Goal: Task Accomplishment & Management: Use online tool/utility

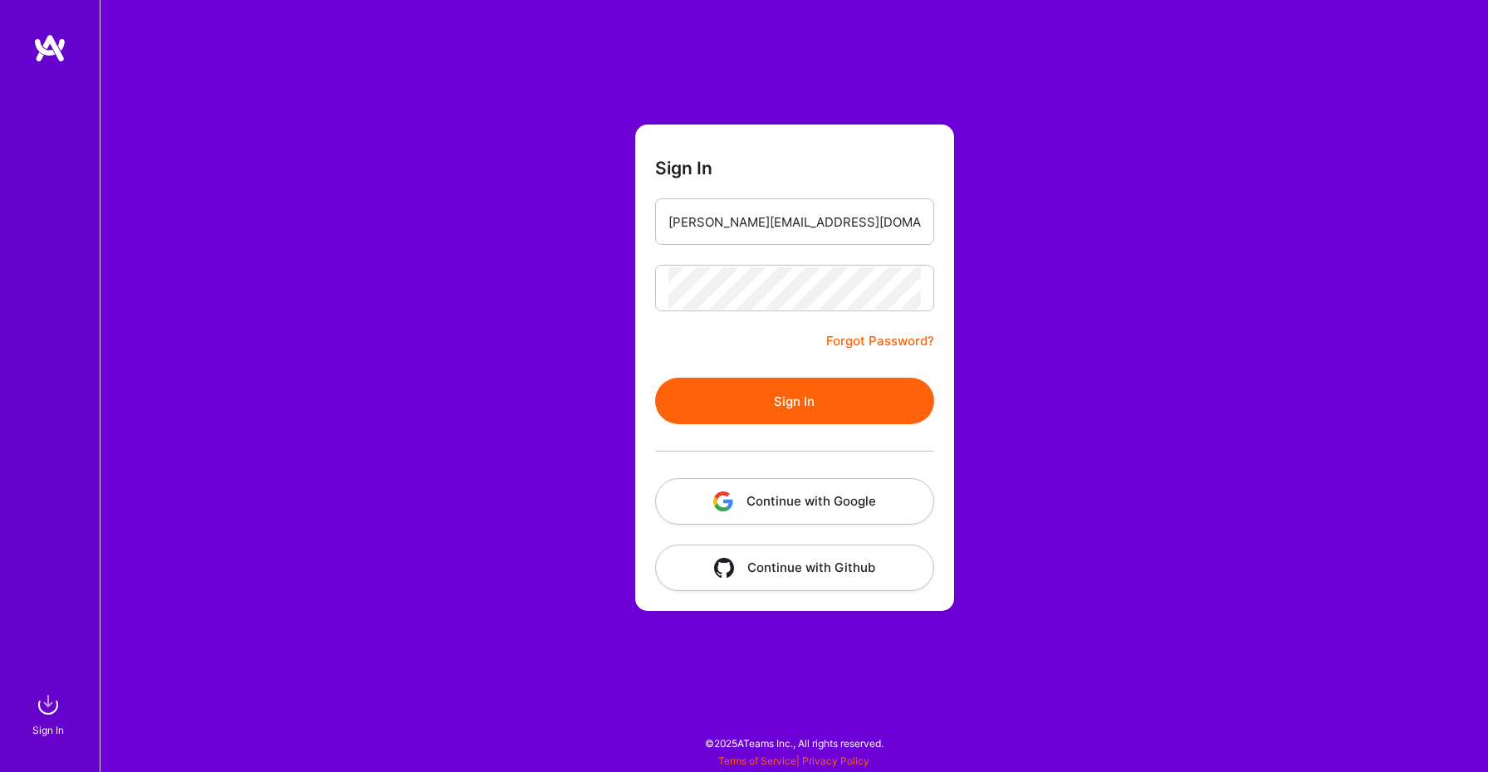
click at [722, 418] on button "Sign In" at bounding box center [794, 401] width 279 height 46
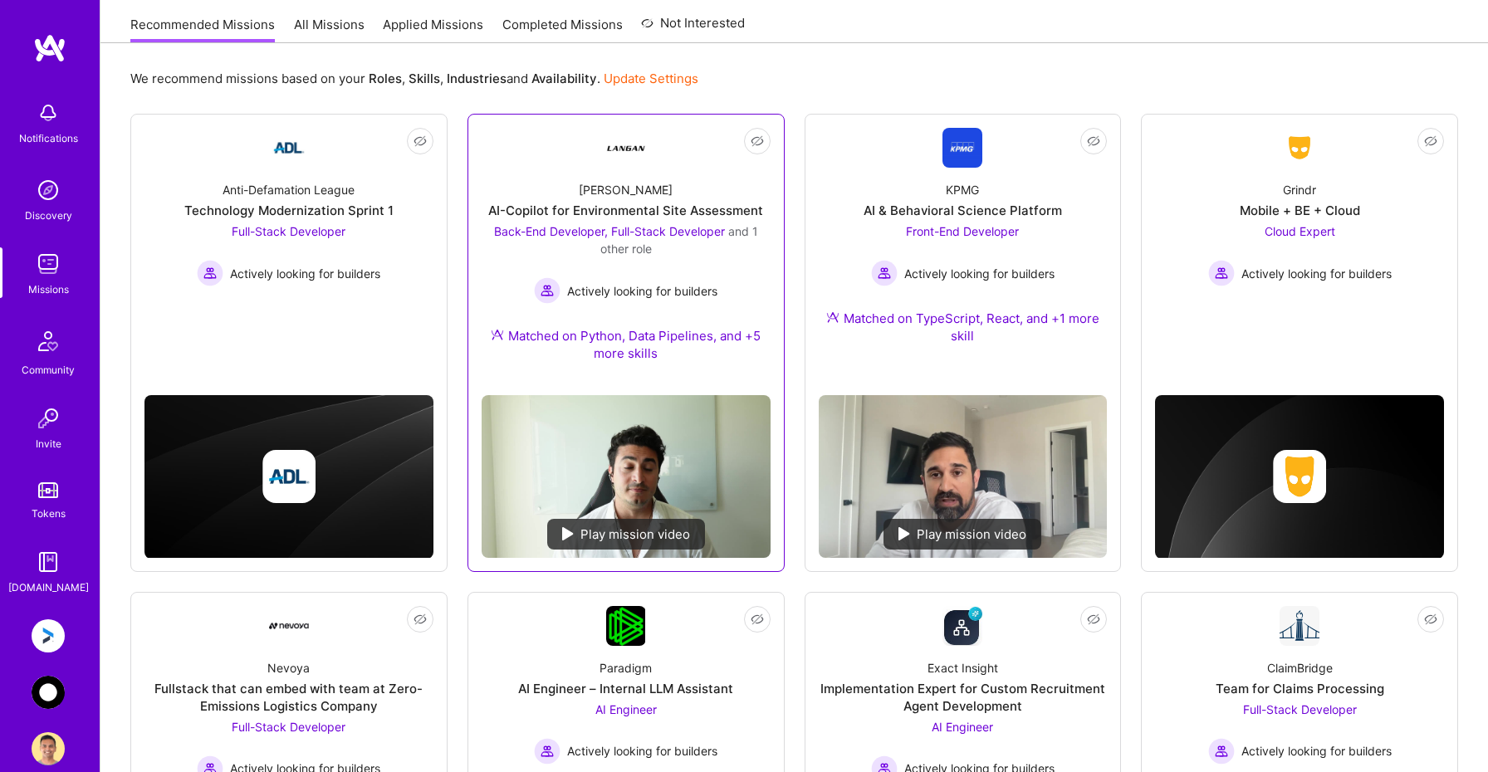
scroll to position [164, 0]
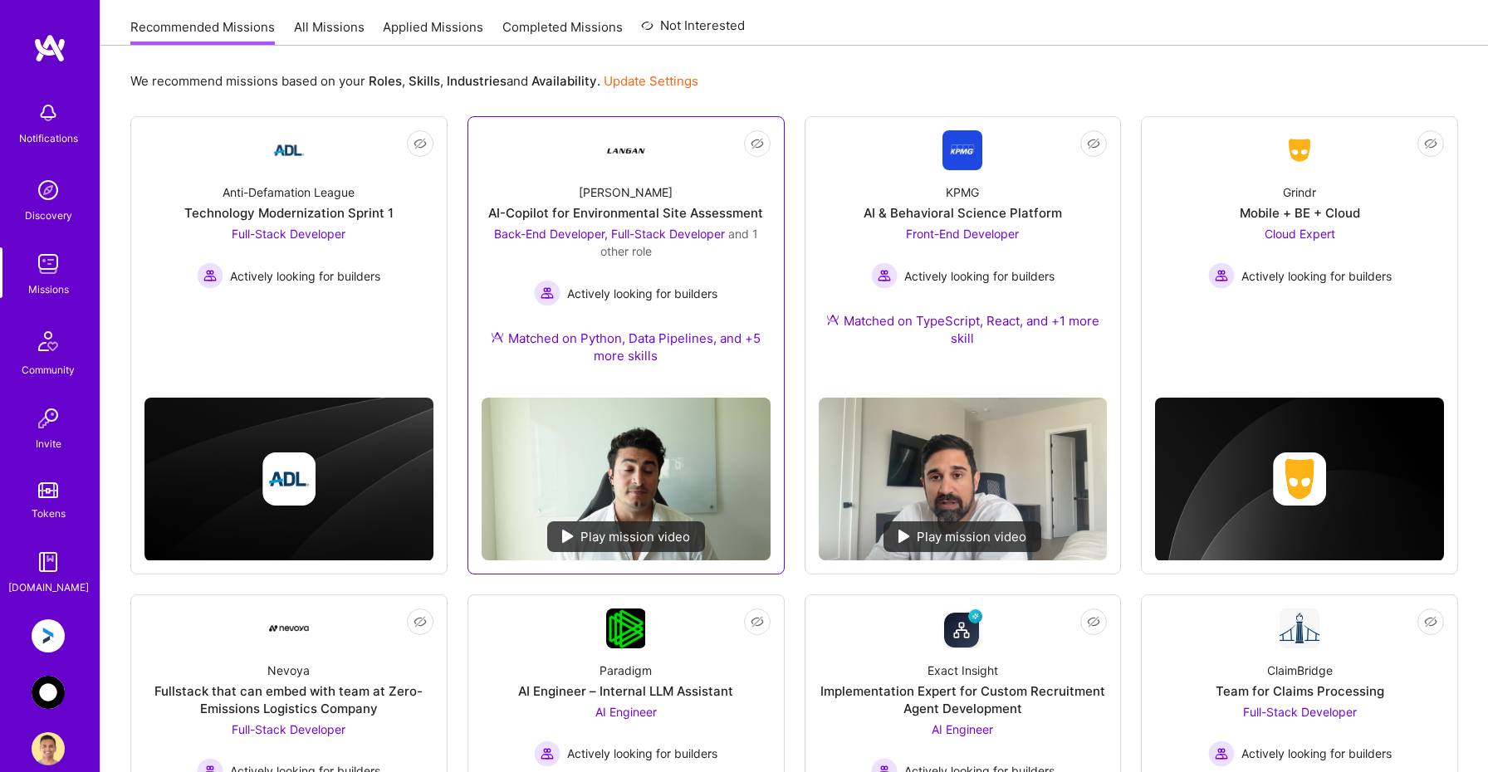
click at [499, 266] on div "Back-End Developer, Full-Stack Developer and 1 other role Actively looking for …" at bounding box center [626, 265] width 289 height 81
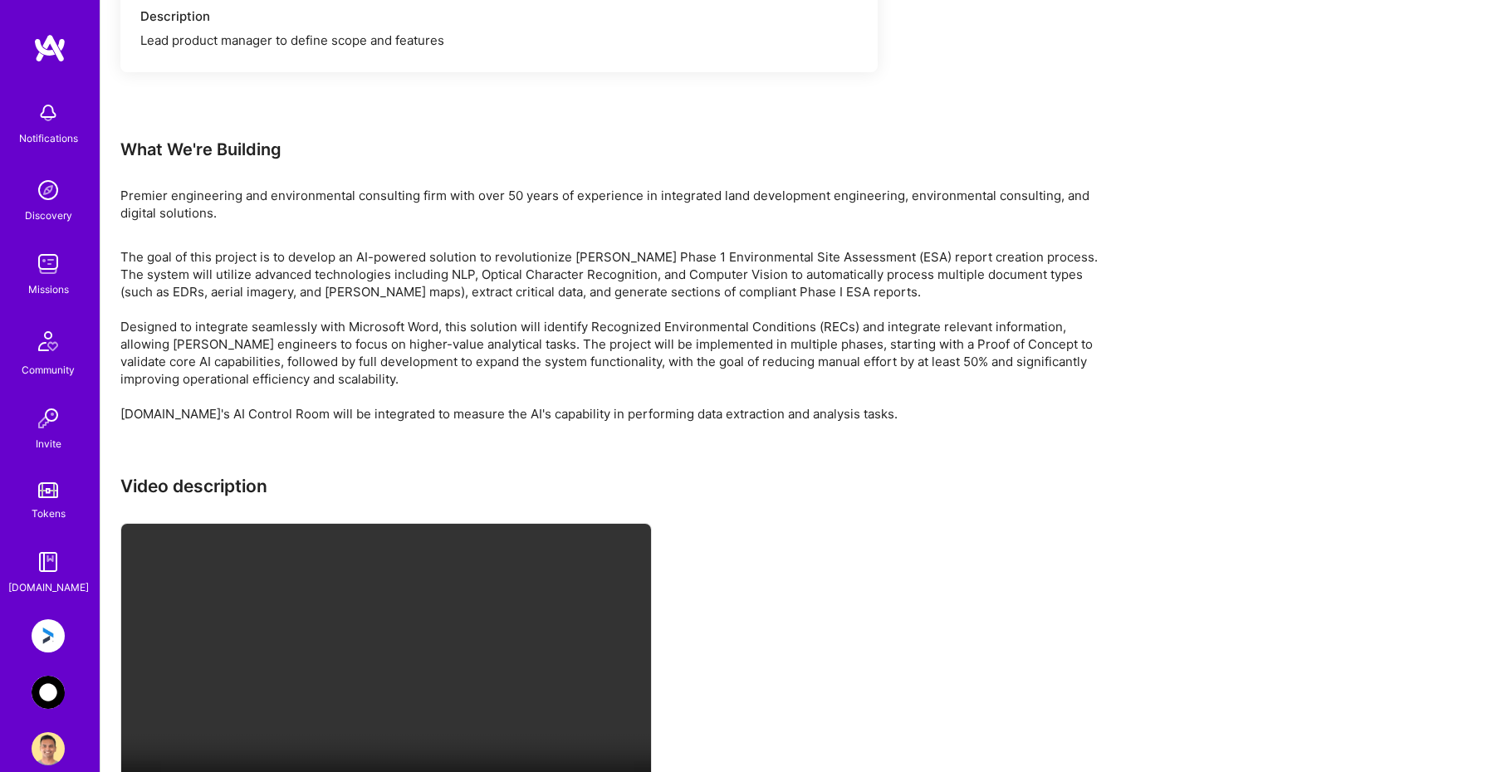
scroll to position [3153, 0]
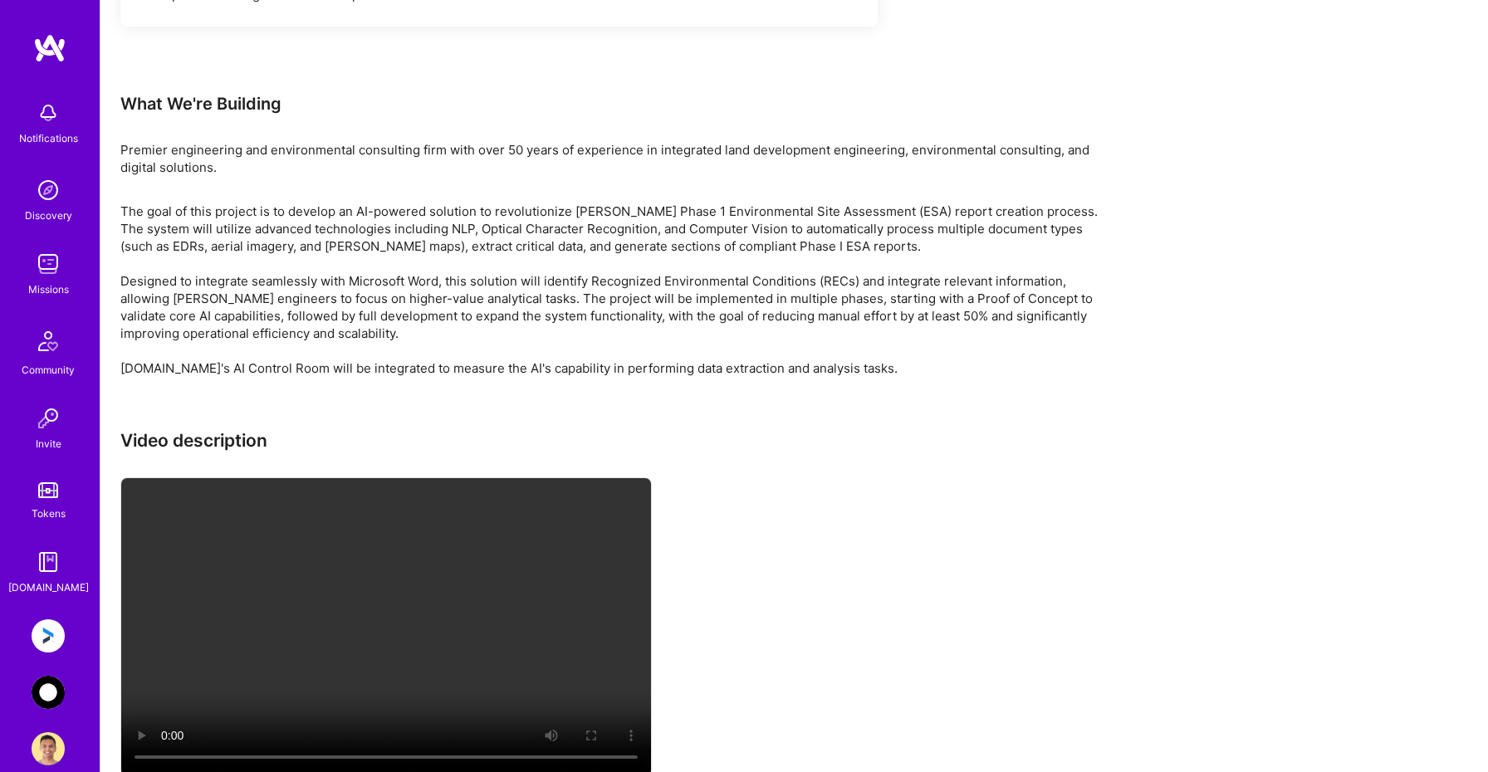
click at [58, 644] on img at bounding box center [48, 635] width 33 height 33
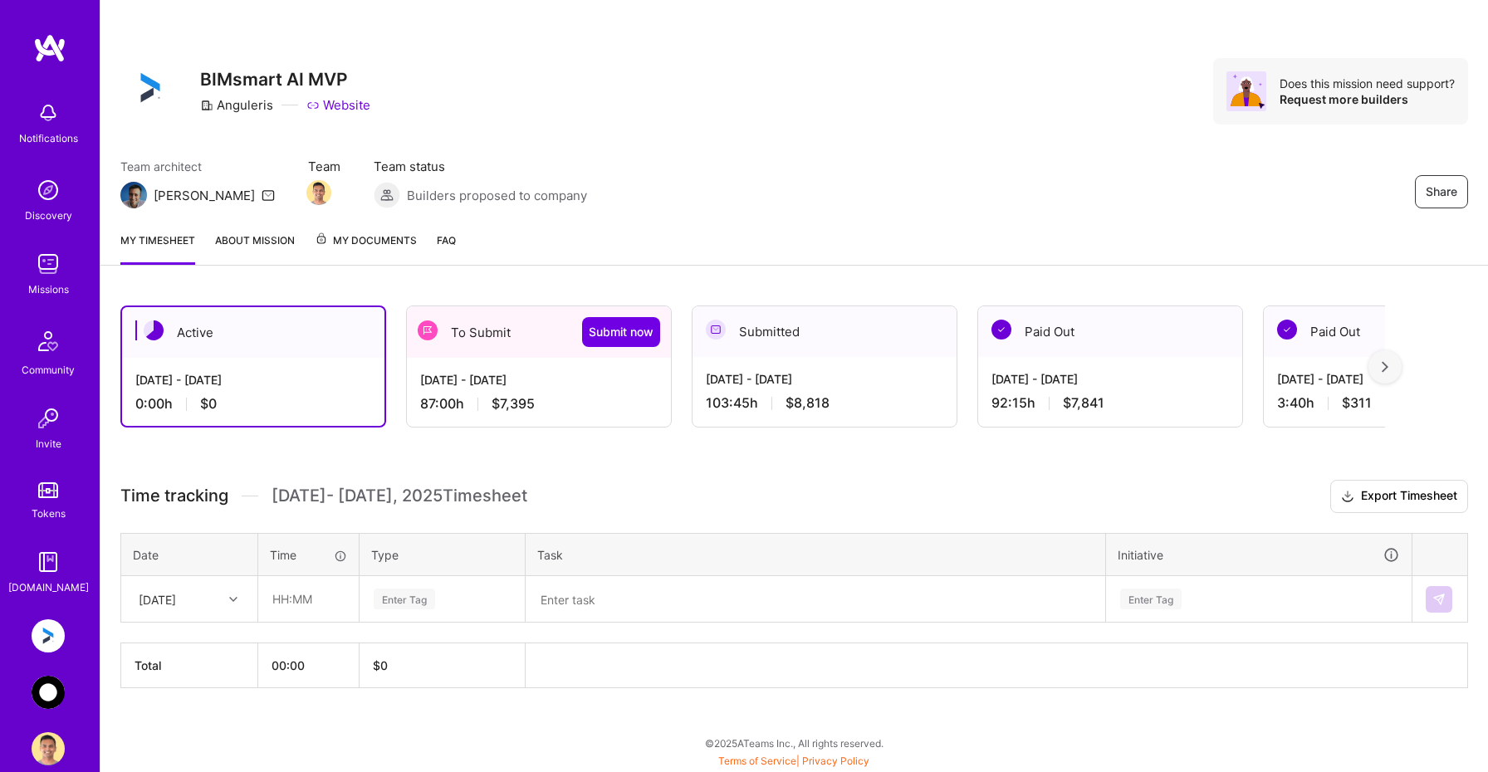
click at [513, 366] on div "[DATE] - [DATE] 87:00 h $7,395" at bounding box center [539, 392] width 264 height 68
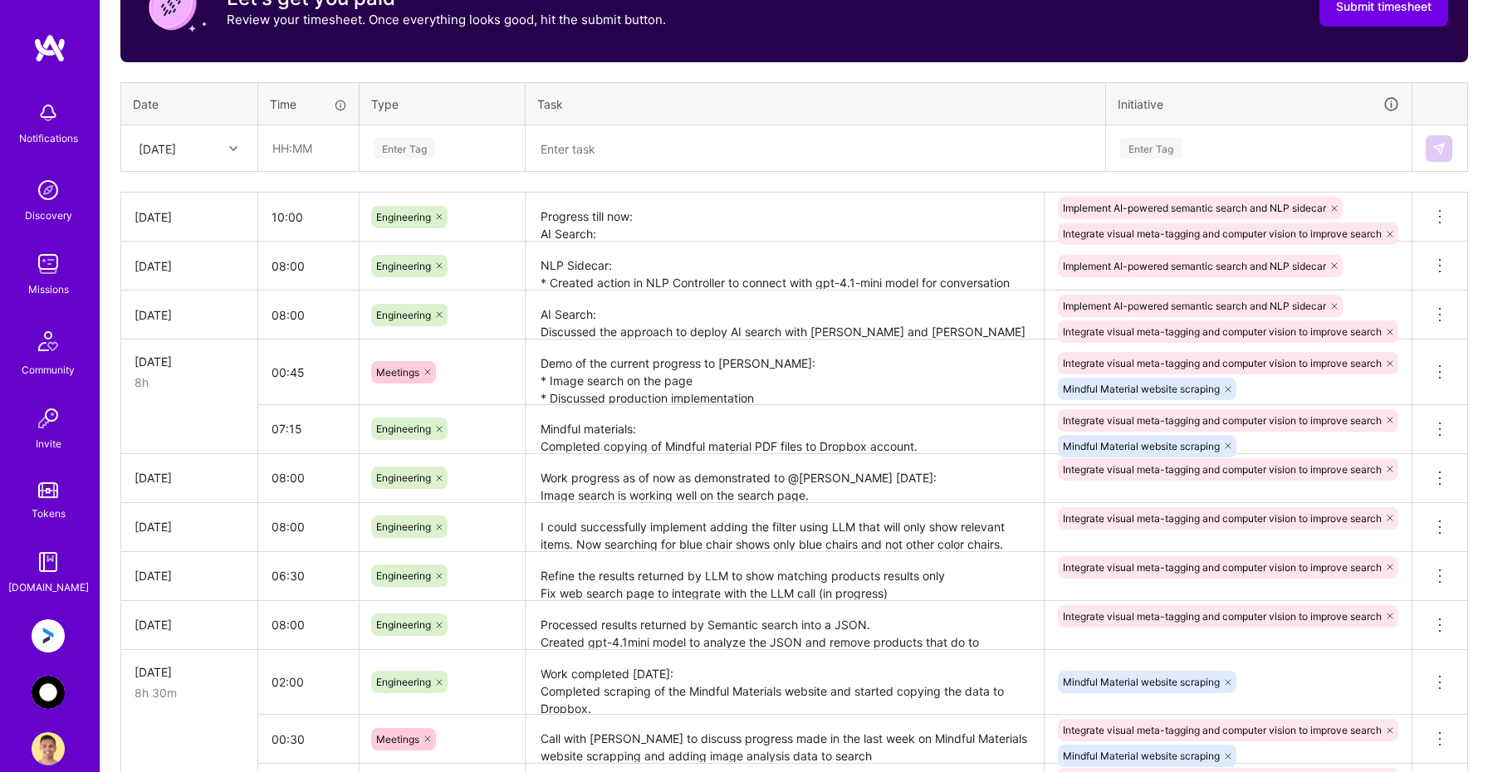
scroll to position [595, 0]
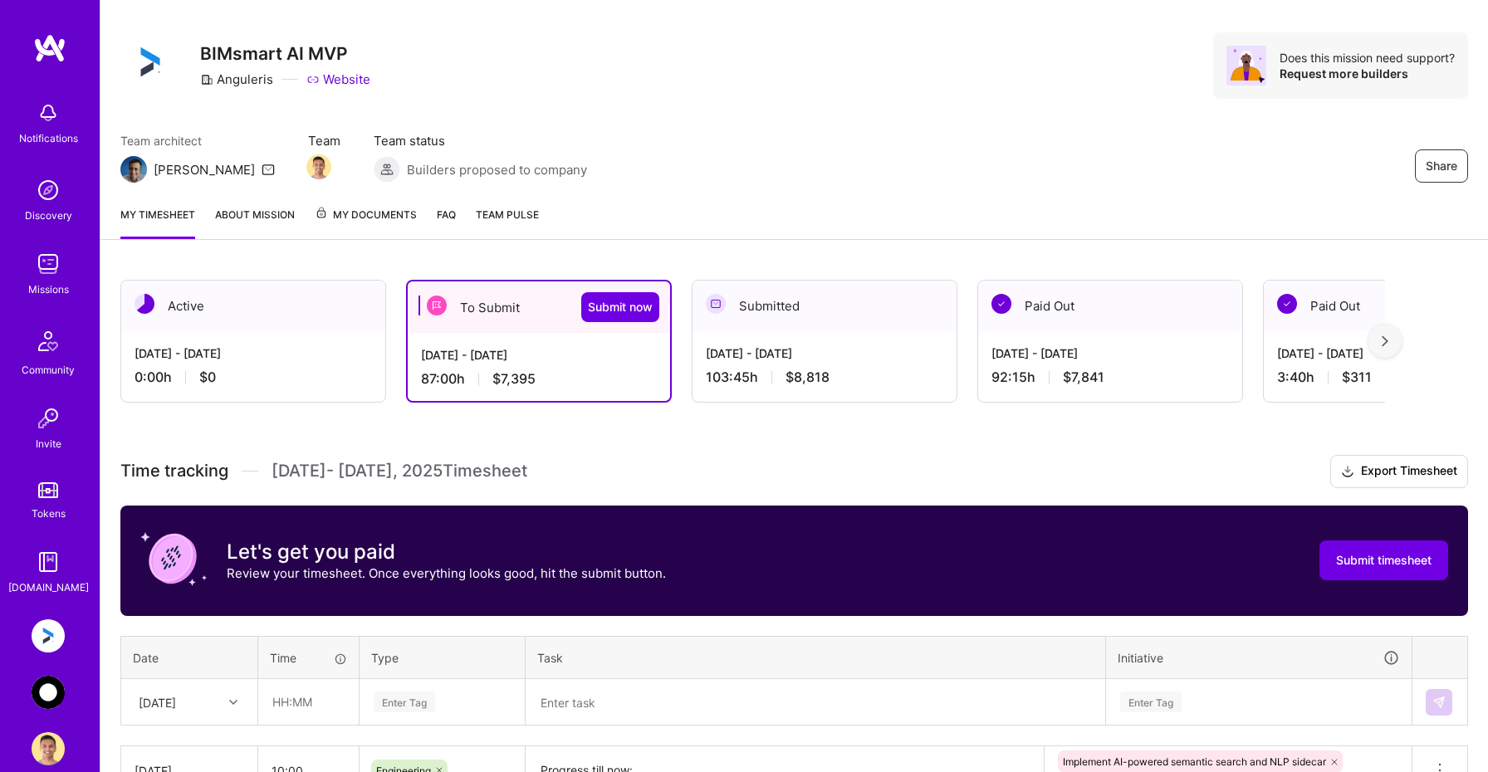
scroll to position [24, 0]
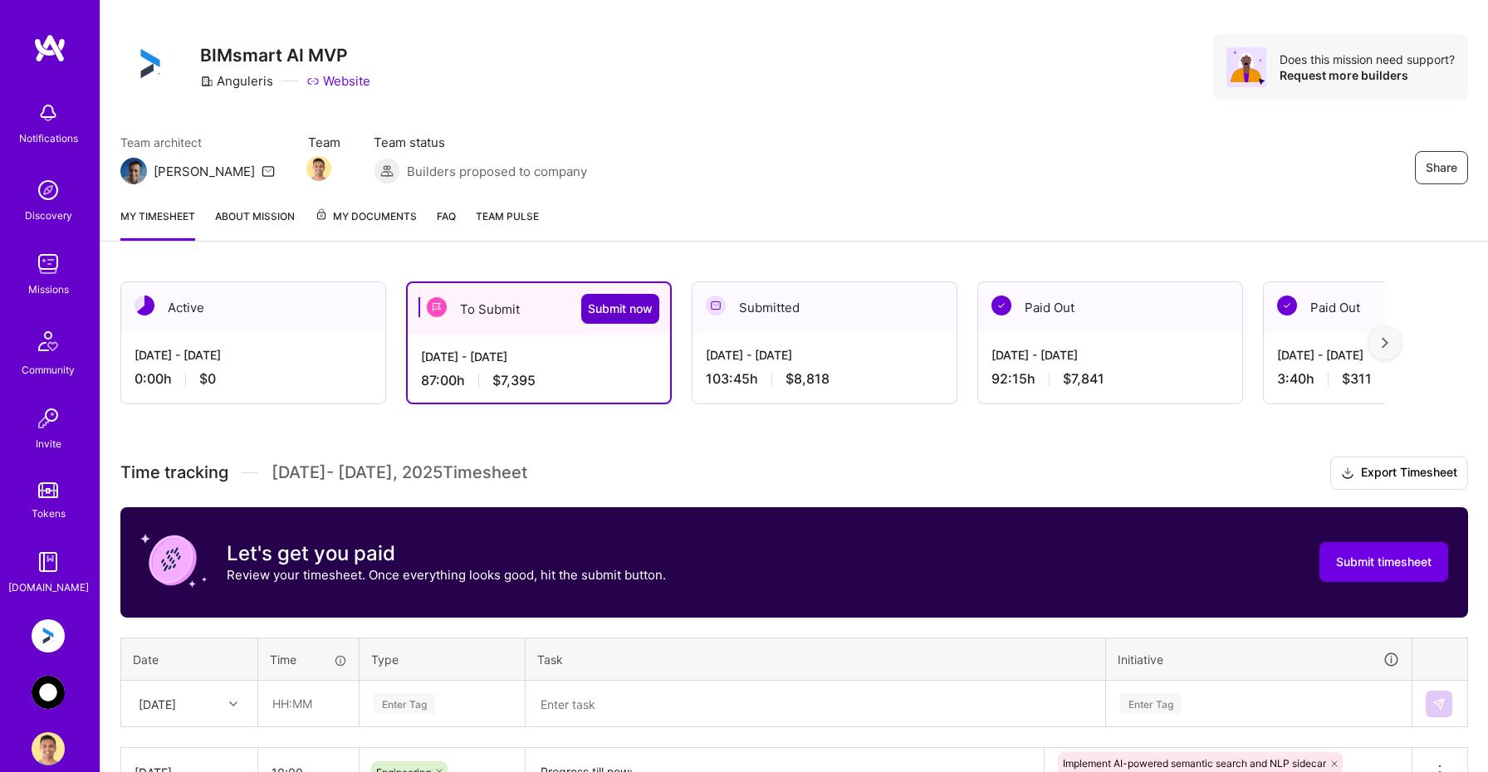
click at [614, 313] on span "Submit now" at bounding box center [620, 309] width 65 height 17
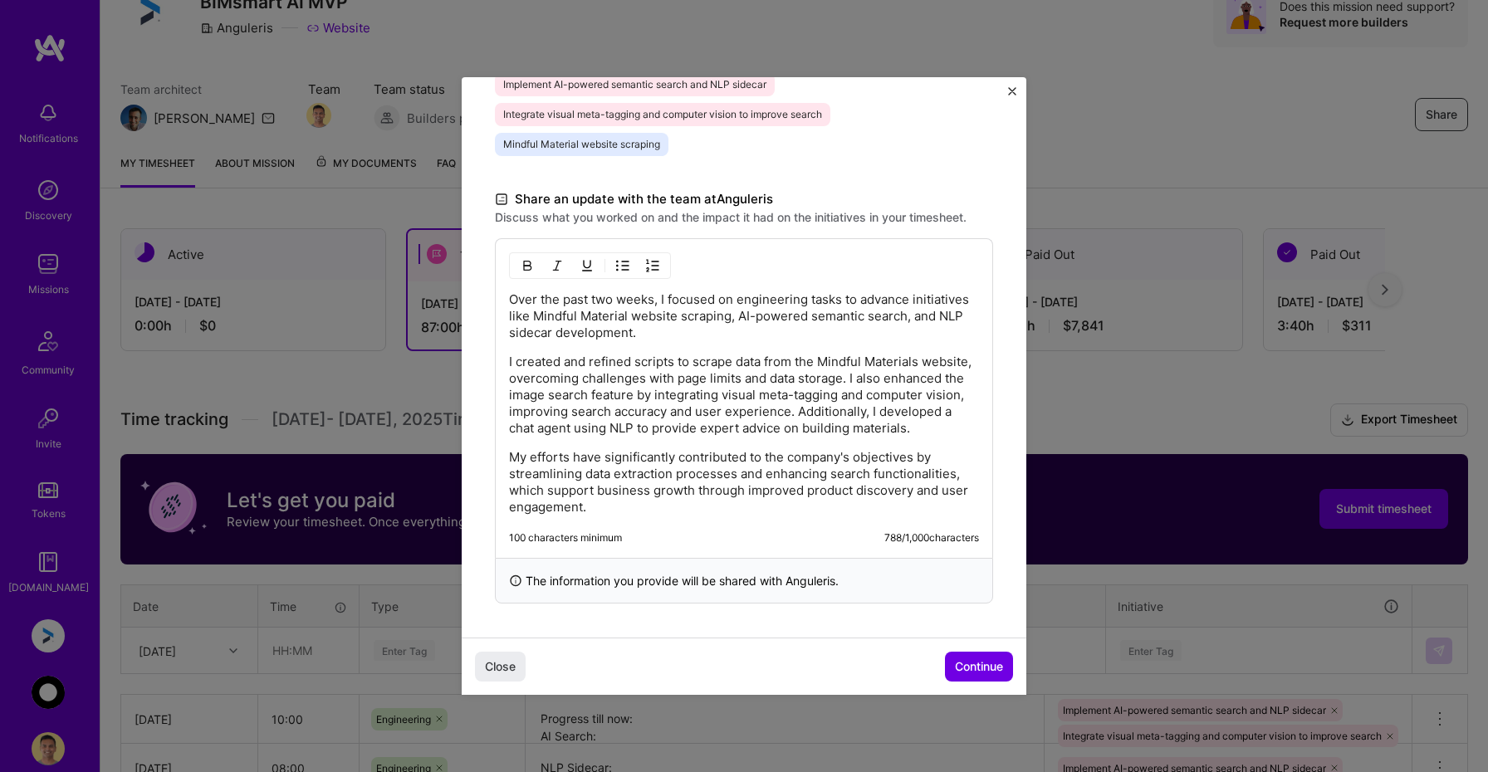
scroll to position [86, 0]
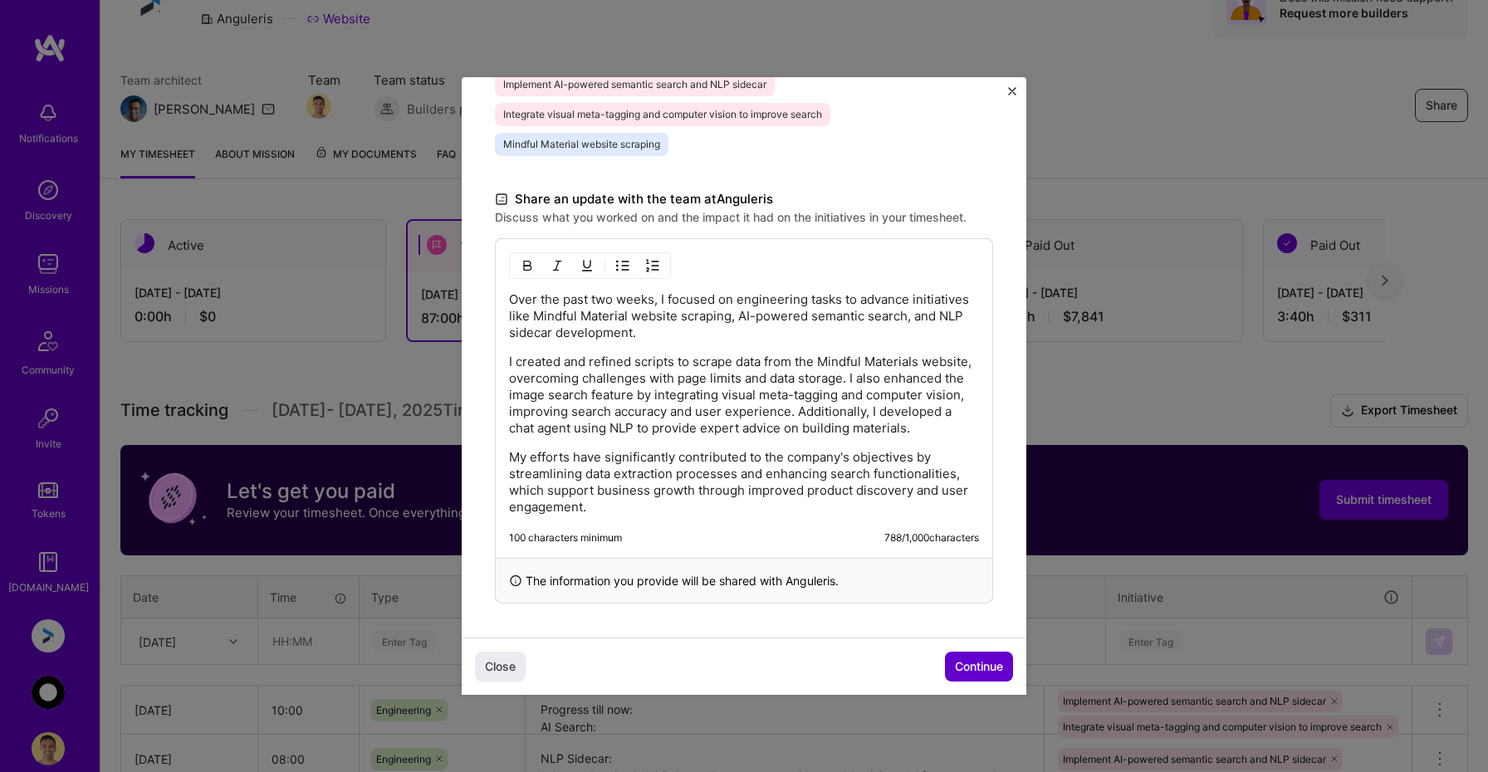
click at [975, 668] on span "Continue" at bounding box center [979, 666] width 48 height 17
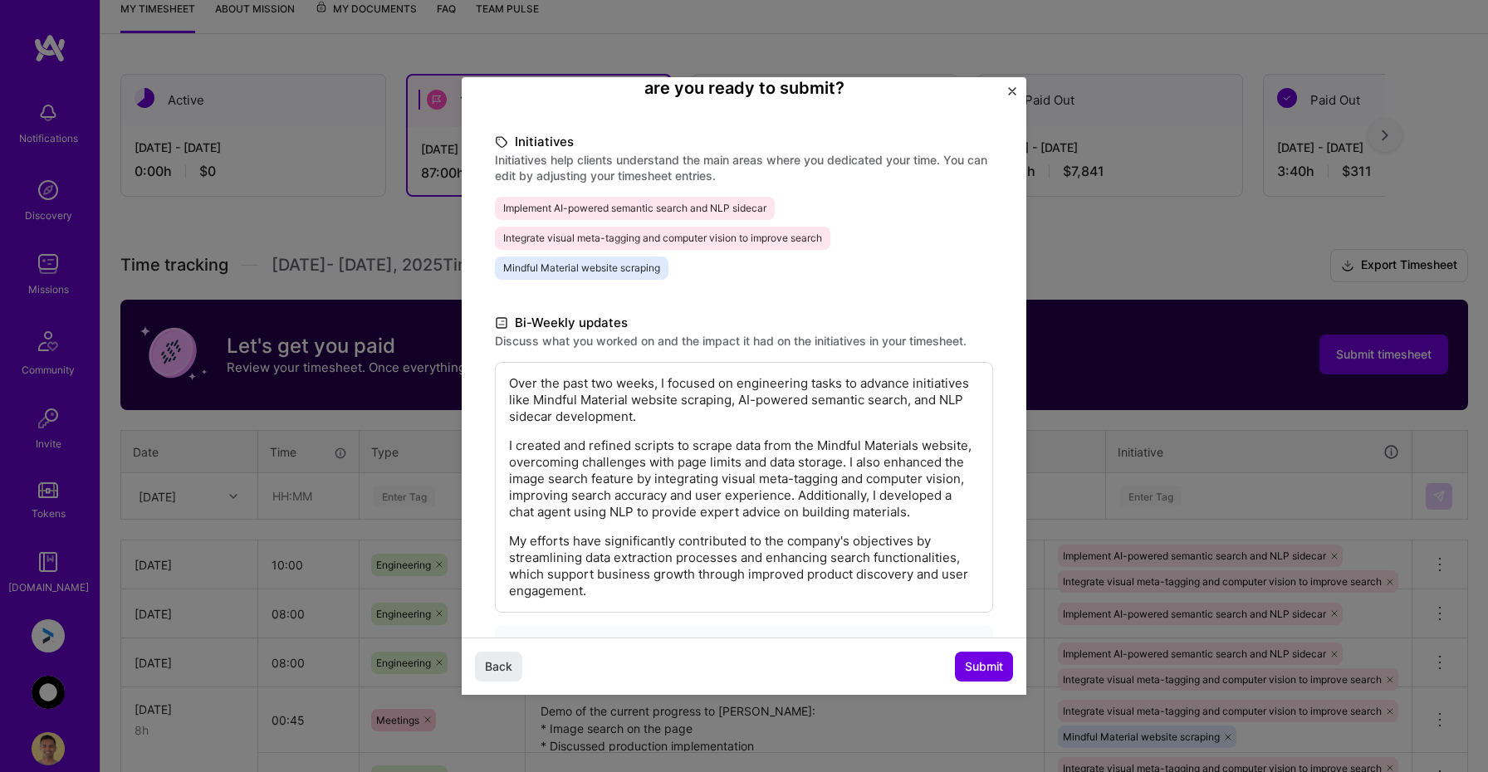
scroll to position [242, 0]
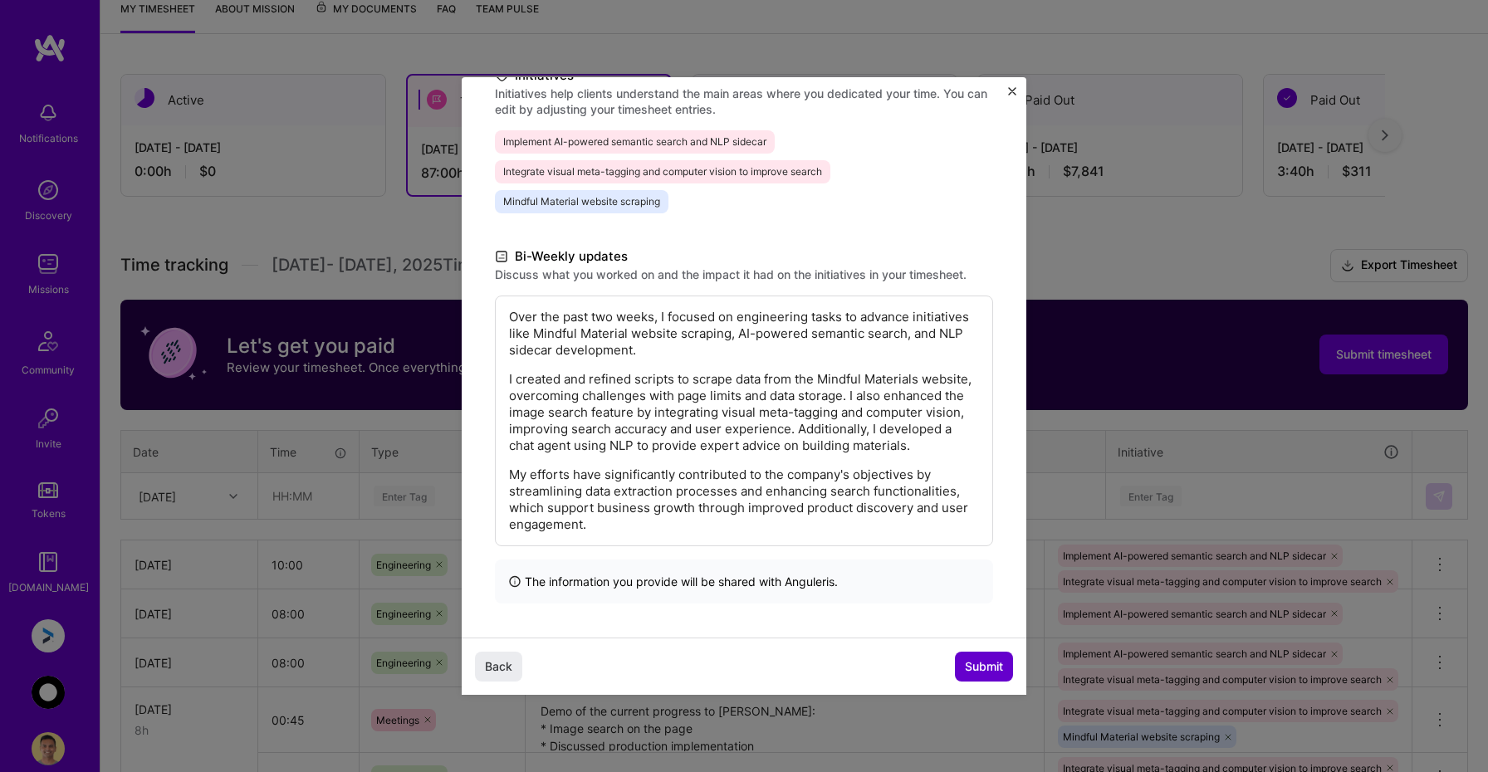
click at [972, 668] on span "Submit" at bounding box center [984, 666] width 38 height 17
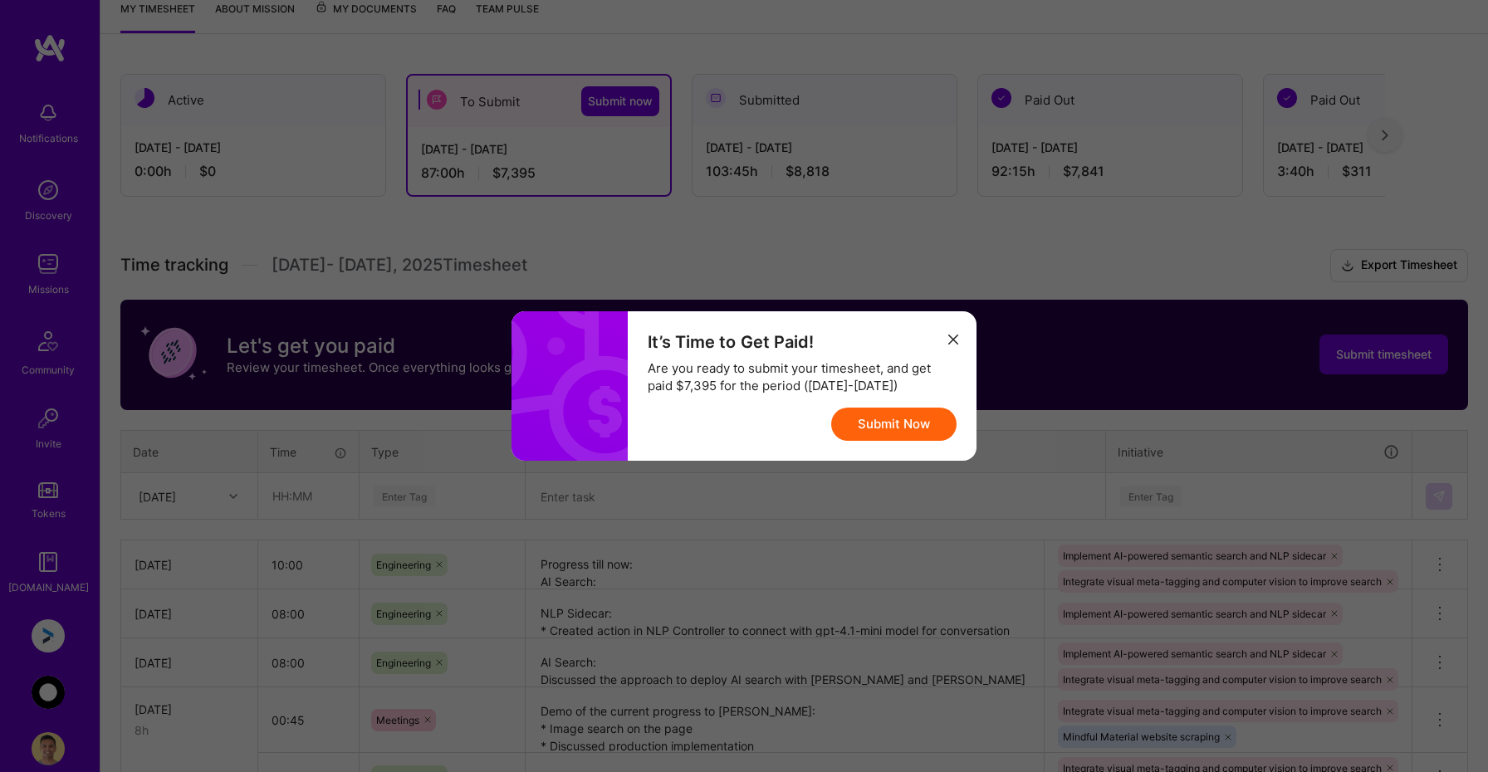
click at [897, 428] on button "Submit Now" at bounding box center [893, 424] width 125 height 33
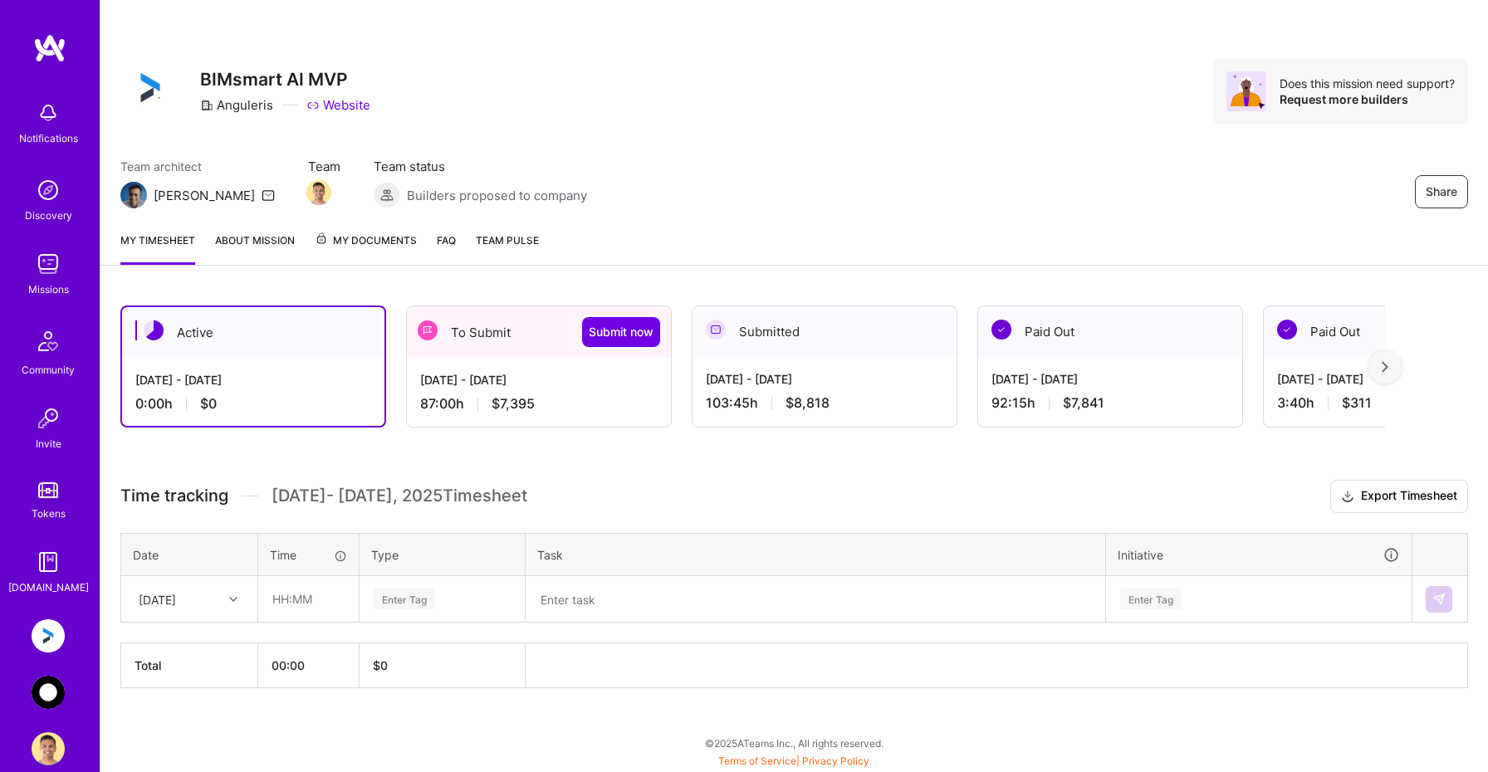
click at [50, 700] on img at bounding box center [48, 692] width 33 height 33
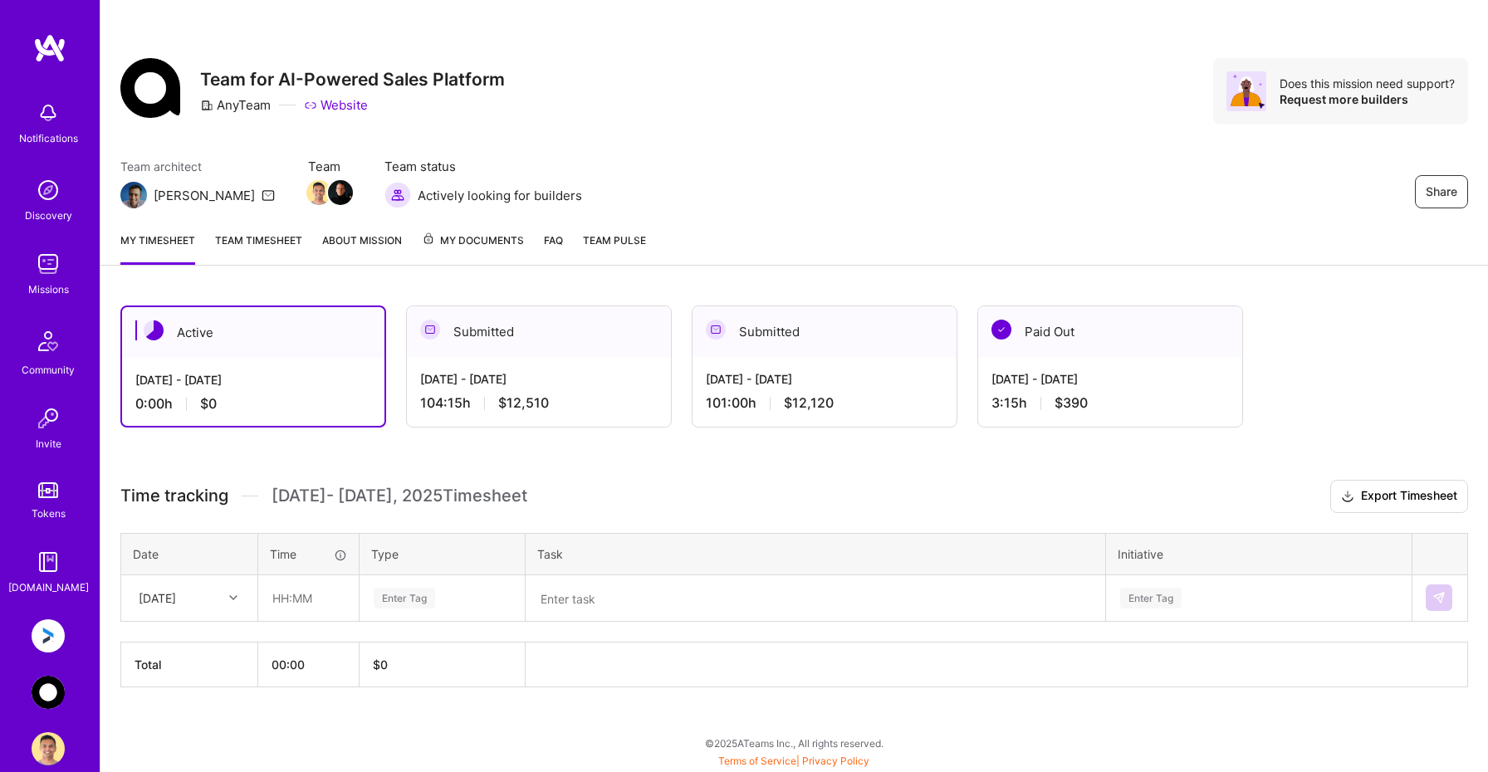
click at [536, 364] on div "Aug 1 - Aug 15, 2025 104:15 h $12,510" at bounding box center [539, 391] width 264 height 68
